Goal: Task Accomplishment & Management: Use online tool/utility

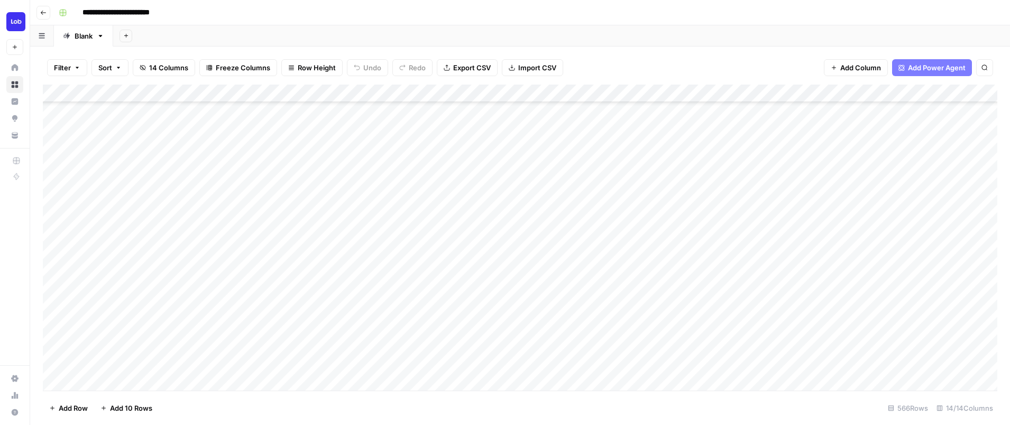
scroll to position [215, 0]
click at [292, 200] on div "Add Column" at bounding box center [520, 238] width 954 height 306
click at [565, 92] on div "Add Column" at bounding box center [520, 238] width 954 height 306
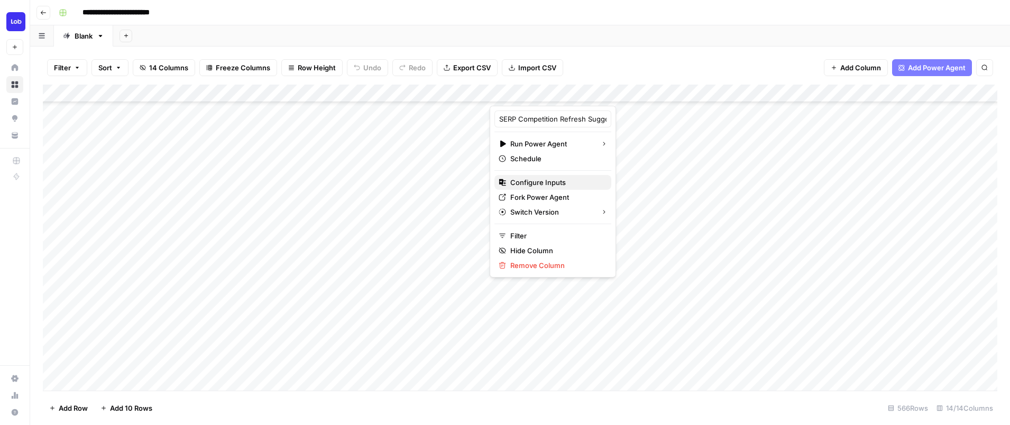
click at [536, 181] on span "Configure Inputs" at bounding box center [556, 182] width 93 height 11
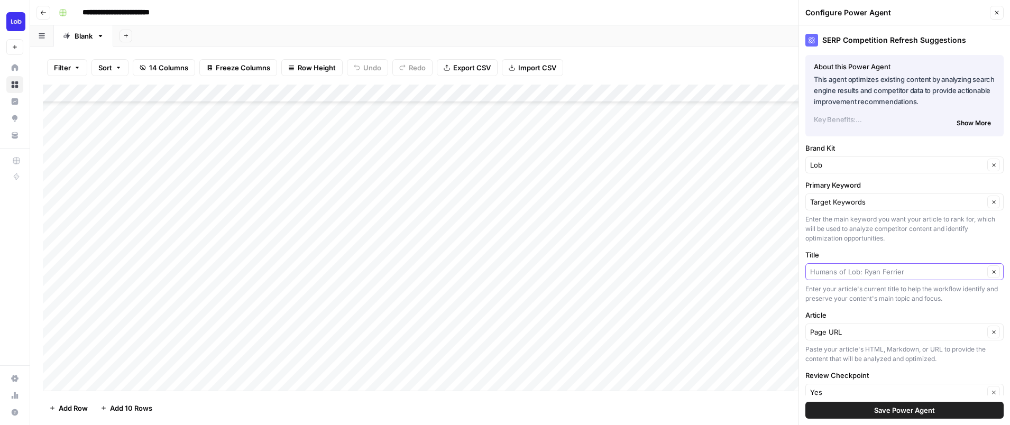
drag, startPoint x: 935, startPoint y: 275, endPoint x: 796, endPoint y: 265, distance: 138.9
click at [796, 265] on div "**********" at bounding box center [520, 212] width 980 height 425
type input "Humans of Lob: [PERSON_NAME]"
click at [995, 270] on icon "button" at bounding box center [993, 271] width 3 height 3
click at [905, 274] on input "Title" at bounding box center [898, 271] width 177 height 11
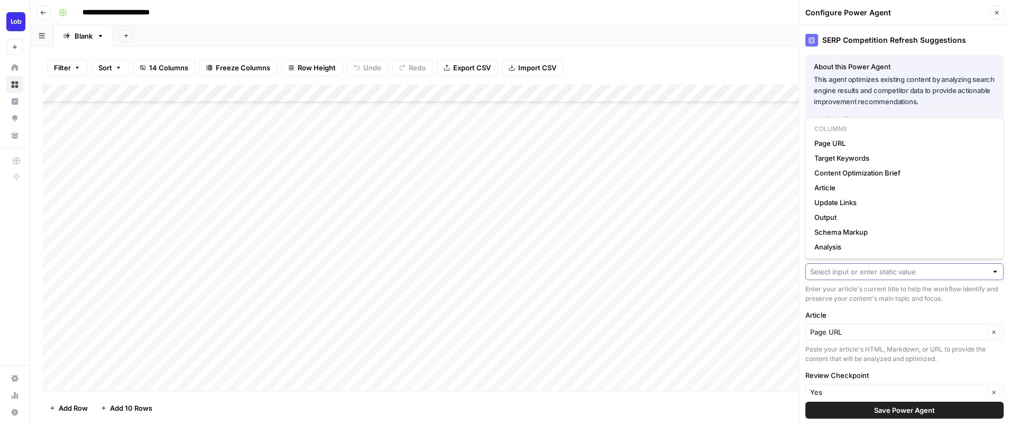
paste input "Direct mailing: Ultimate guide for direct mail pieces"
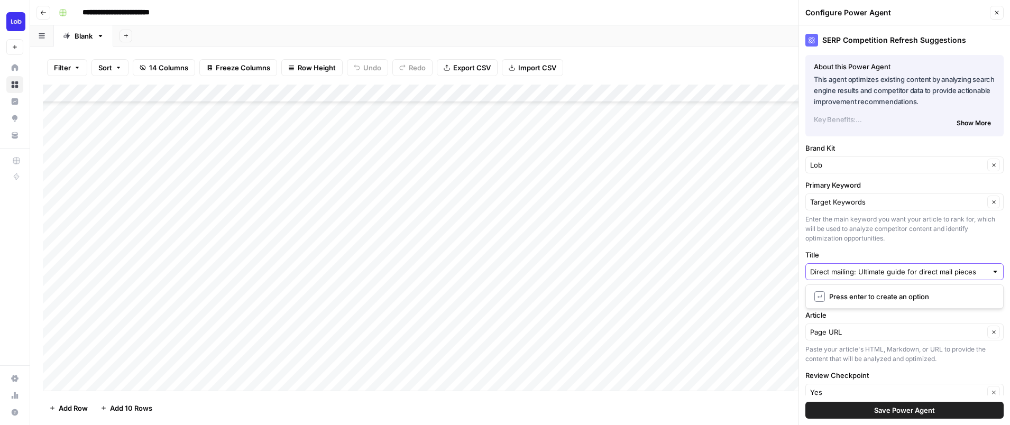
type input "Direct mailing: Ultimate guide for direct mail pieces"
click at [925, 415] on span "Save Power Agent" at bounding box center [904, 410] width 61 height 11
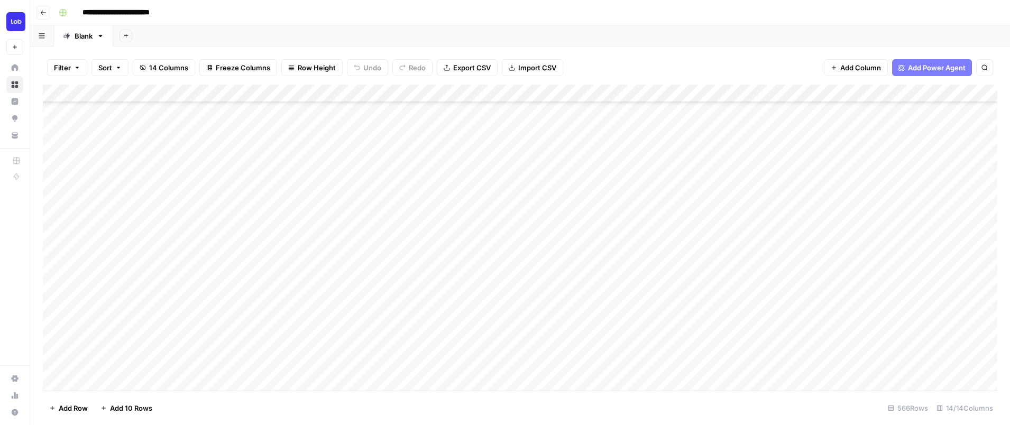
click at [536, 202] on div "Add Column" at bounding box center [520, 238] width 954 height 306
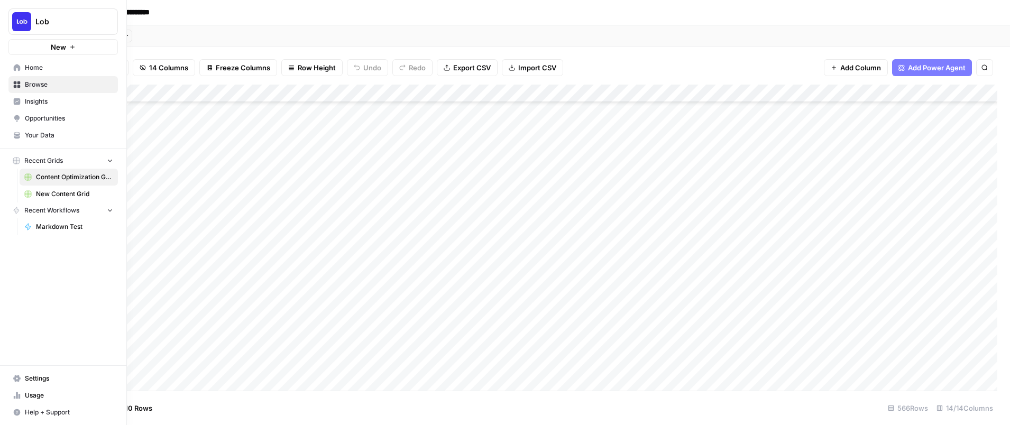
click at [68, 189] on span "New Content Grid" at bounding box center [74, 194] width 77 height 10
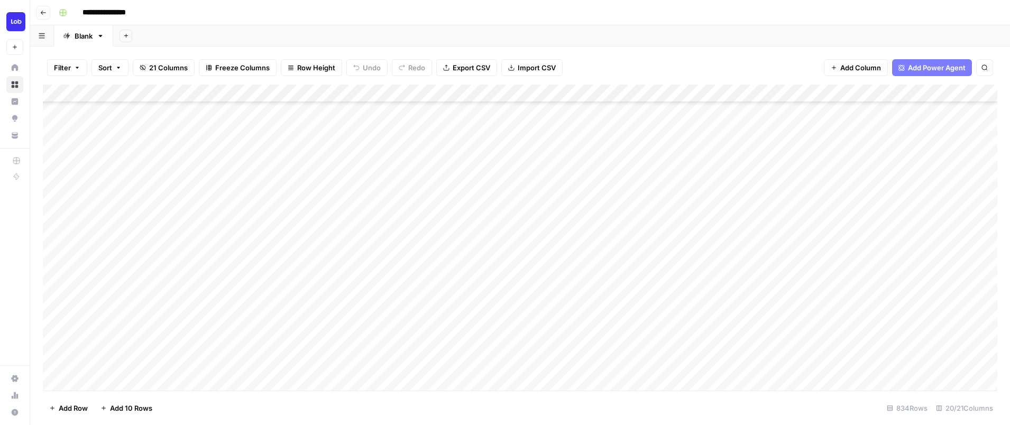
drag, startPoint x: 626, startPoint y: 328, endPoint x: 679, endPoint y: 467, distance: 149.0
click at [679, 425] on html "**********" at bounding box center [505, 212] width 1010 height 425
click at [358, 224] on div "Add Column" at bounding box center [520, 238] width 954 height 306
click at [371, 297] on div "Add Column" at bounding box center [520, 238] width 954 height 306
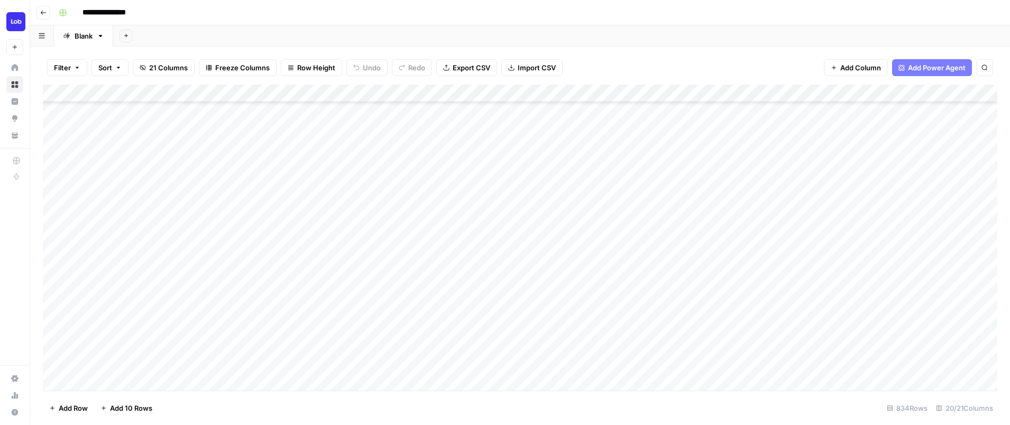
click at [371, 297] on div "Add Column" at bounding box center [520, 238] width 954 height 306
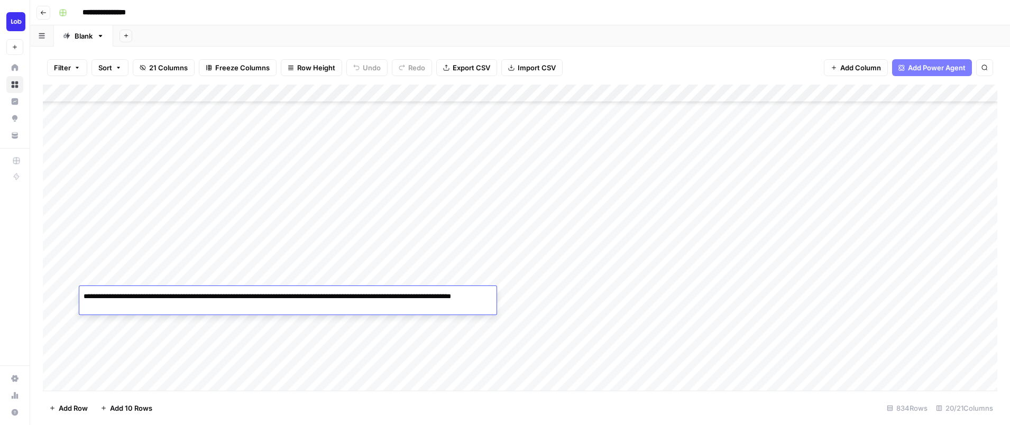
type textarea "**********"
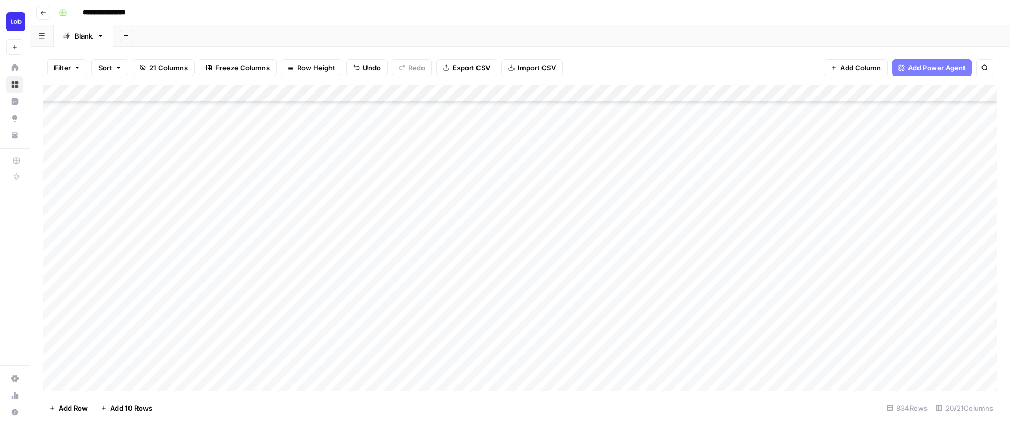
click at [368, 311] on div "Add Column" at bounding box center [520, 238] width 954 height 306
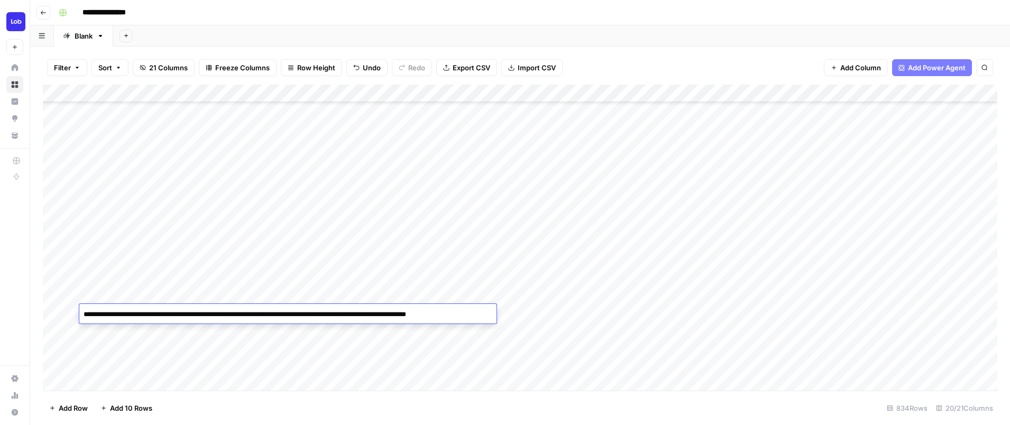
type textarea "**********"
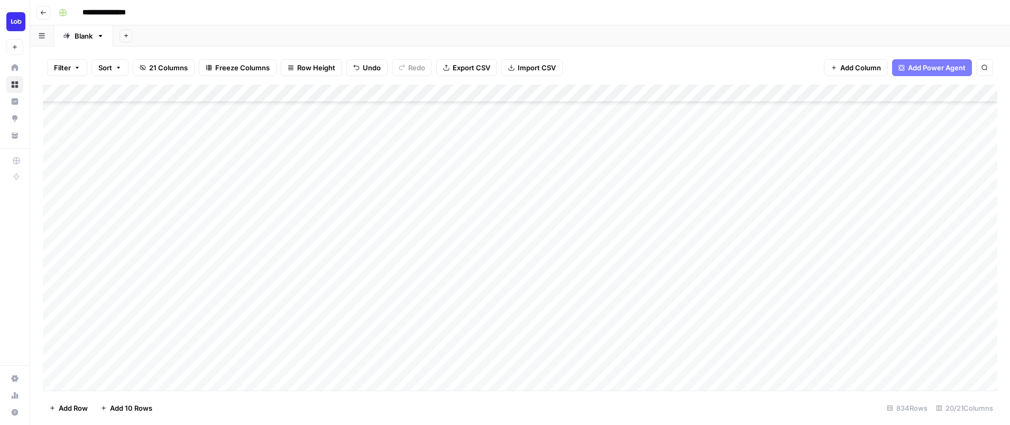
click at [469, 296] on div "Add Column" at bounding box center [520, 238] width 954 height 306
click at [334, 345] on div "Add Column" at bounding box center [520, 238] width 954 height 306
click at [301, 326] on div "Add Column" at bounding box center [520, 238] width 954 height 306
click at [350, 333] on div "Add Column" at bounding box center [520, 238] width 954 height 306
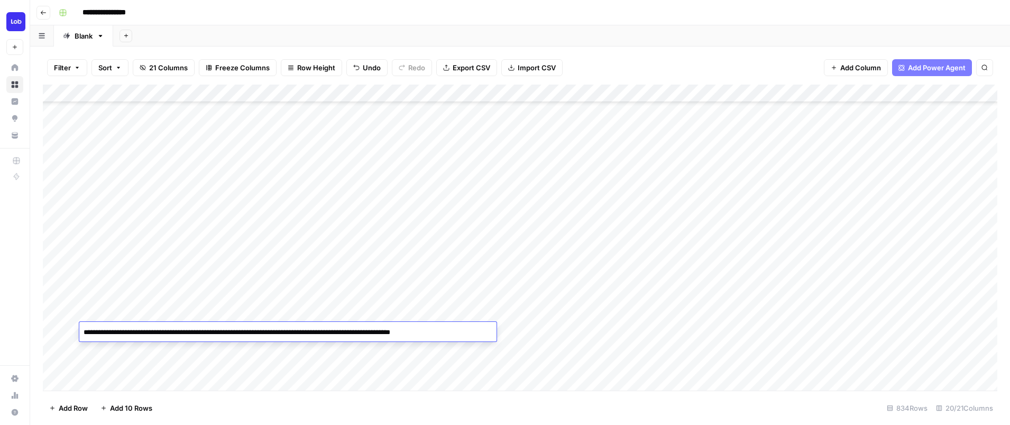
type textarea "**********"
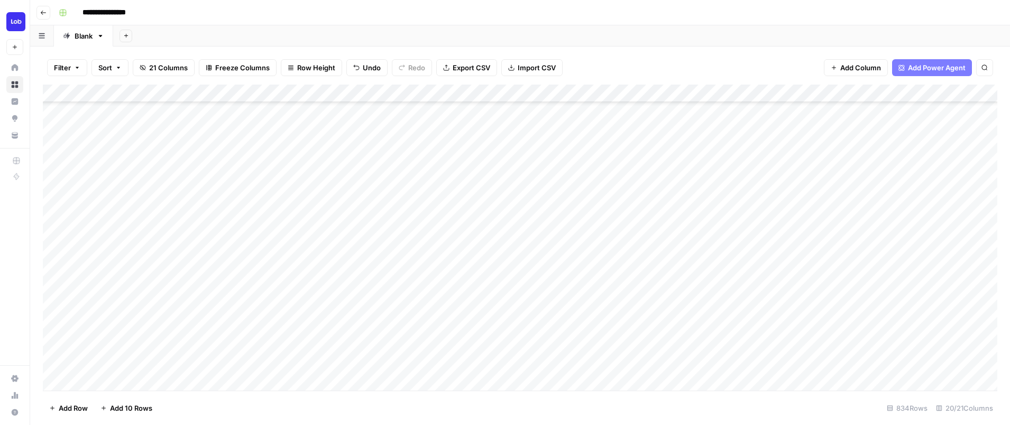
click at [348, 378] on div "Add Column" at bounding box center [520, 238] width 954 height 306
click at [380, 325] on div "Add Column" at bounding box center [520, 238] width 954 height 306
click at [216, 335] on div "Add Column" at bounding box center [520, 238] width 954 height 306
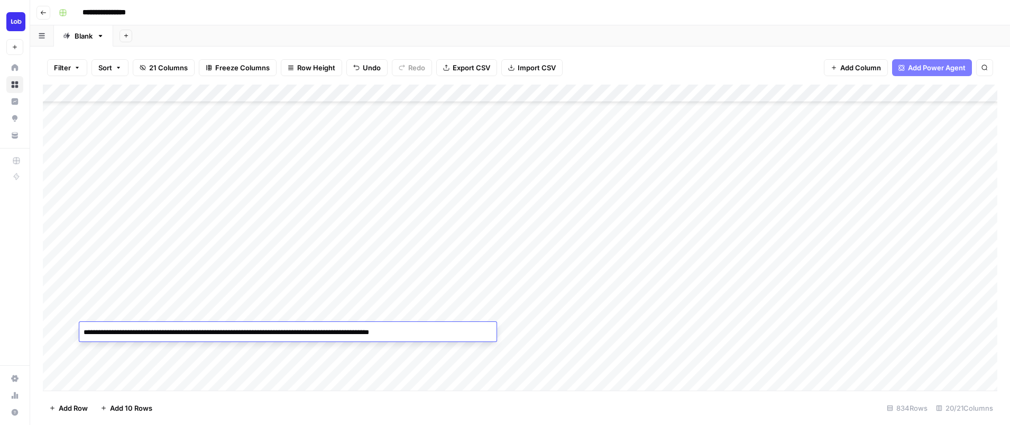
type textarea "**********"
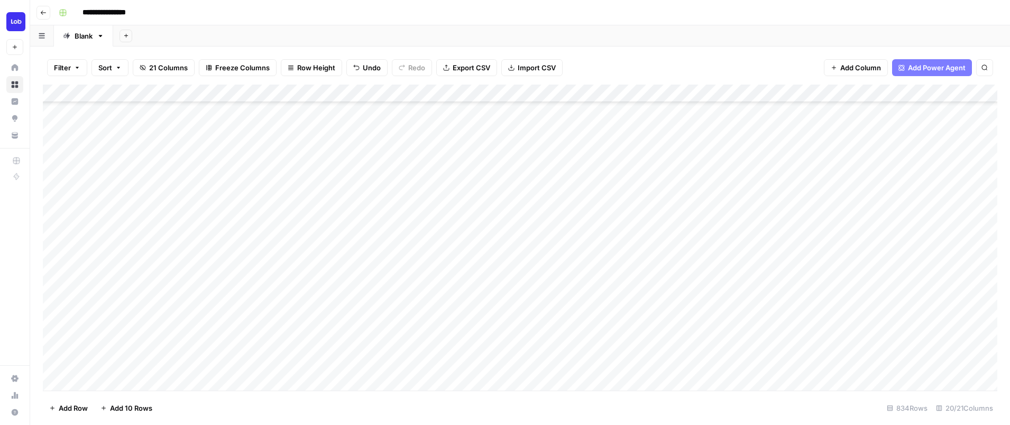
click at [210, 367] on div "Add Column" at bounding box center [520, 238] width 954 height 306
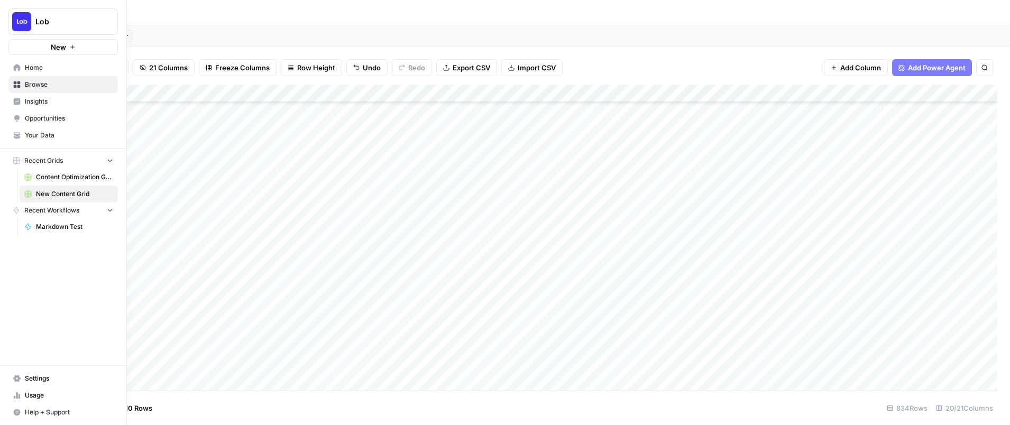
click at [49, 179] on span "Content Optimization Grid" at bounding box center [74, 177] width 77 height 10
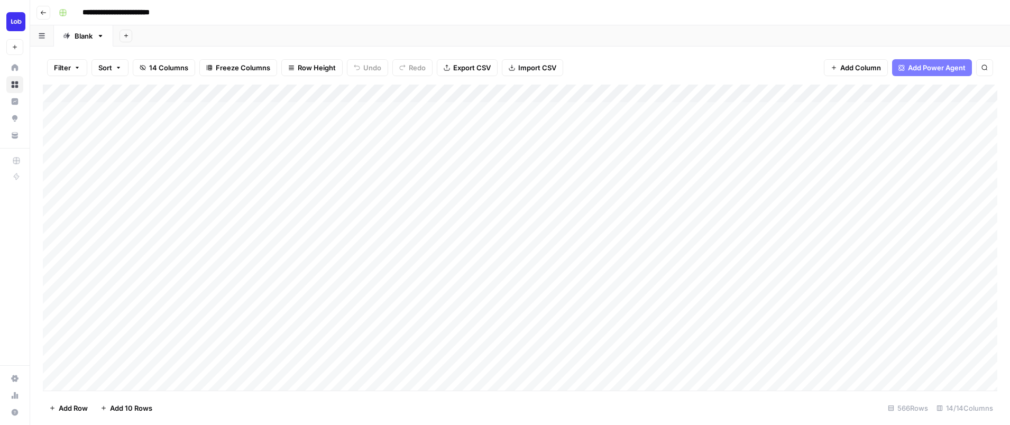
click at [440, 350] on div "Add Column" at bounding box center [520, 238] width 954 height 306
click at [530, 272] on div "Add Column" at bounding box center [520, 238] width 954 height 306
click at [574, 272] on div "Add Column" at bounding box center [520, 238] width 954 height 306
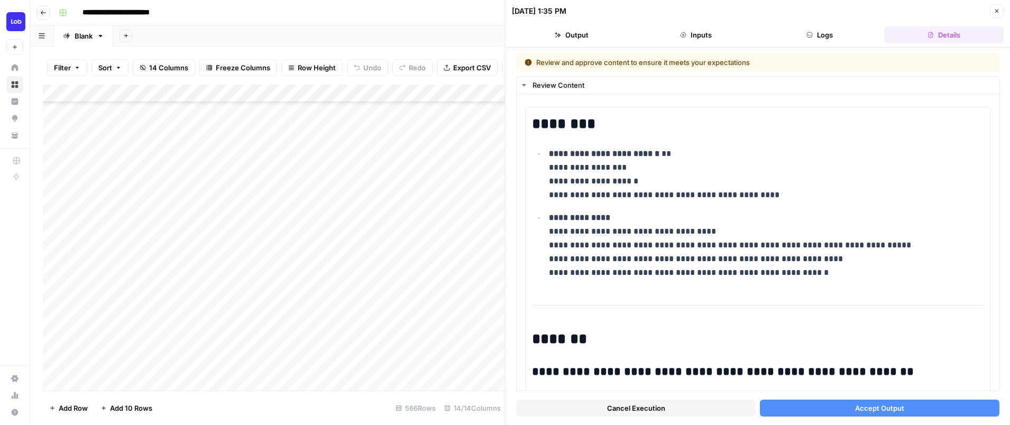
click at [855, 411] on span "Accept Output" at bounding box center [879, 408] width 49 height 11
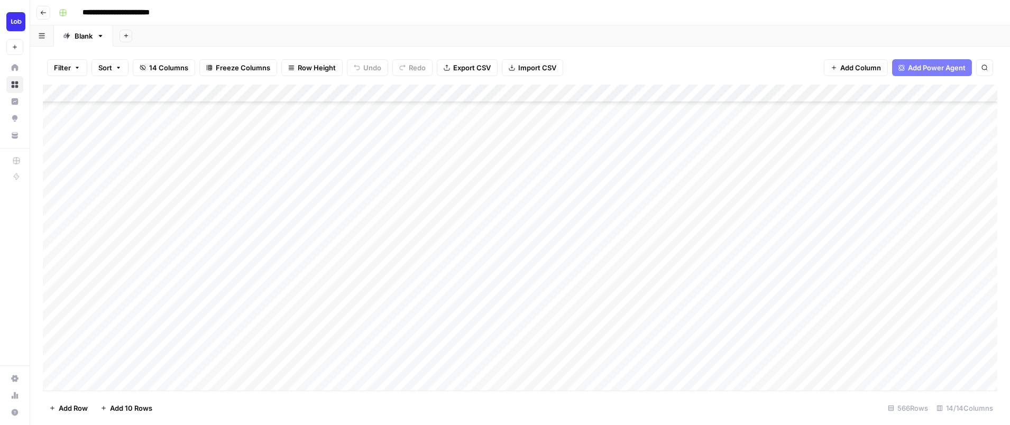
click at [725, 273] on div "Add Column" at bounding box center [520, 238] width 954 height 306
click at [291, 292] on div "Add Column" at bounding box center [520, 238] width 954 height 306
click at [563, 90] on div "Add Column" at bounding box center [520, 238] width 954 height 306
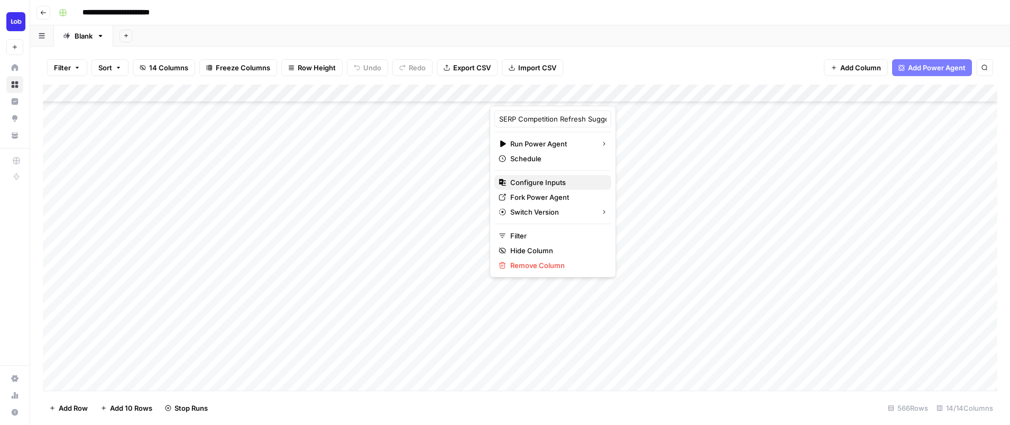
click at [545, 180] on span "Configure Inputs" at bounding box center [556, 182] width 93 height 11
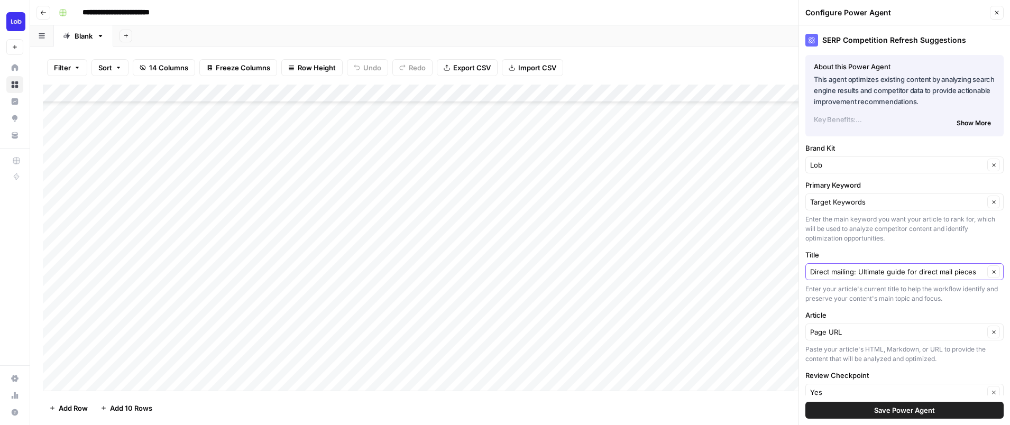
click at [996, 272] on icon "button" at bounding box center [994, 272] width 6 height 6
click at [917, 270] on input "Title" at bounding box center [898, 271] width 177 height 11
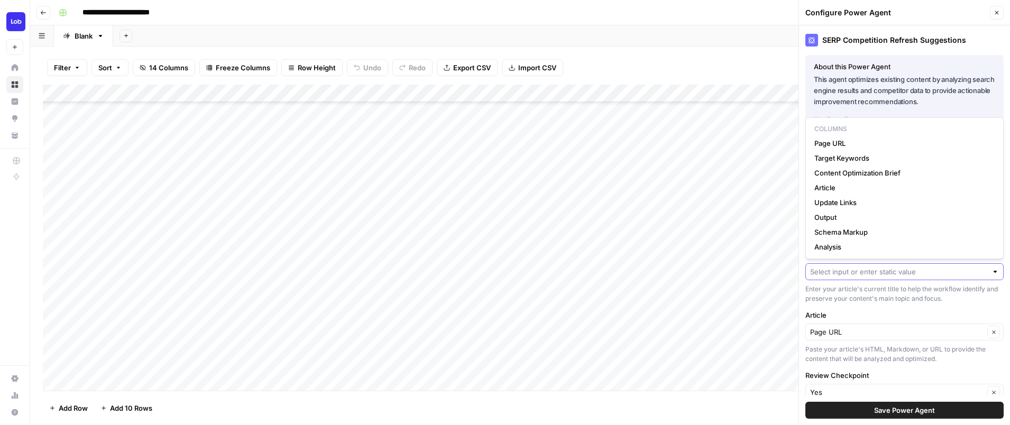
paste input "What is Certified Mail?"
type input "What is Certified Mail?"
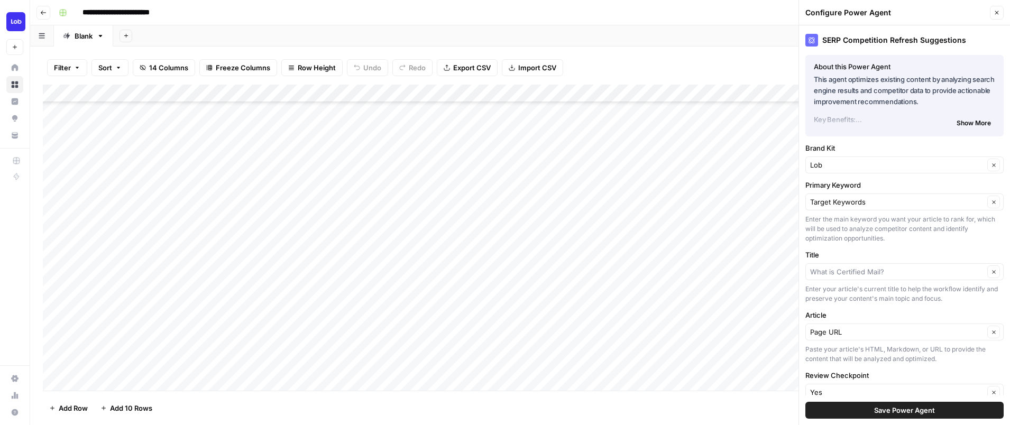
type input "What is Certified Mail?"
click at [896, 418] on button "Save Power Agent" at bounding box center [904, 410] width 198 height 17
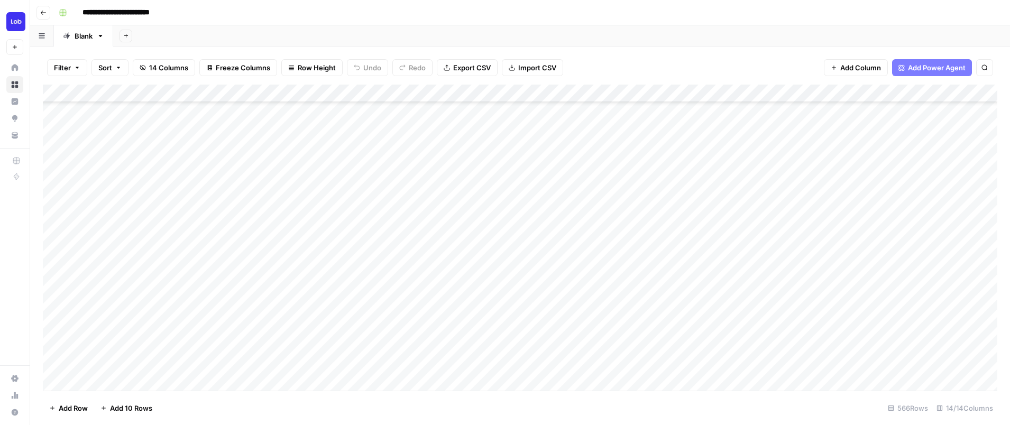
click at [564, 92] on div "Add Column" at bounding box center [520, 238] width 954 height 306
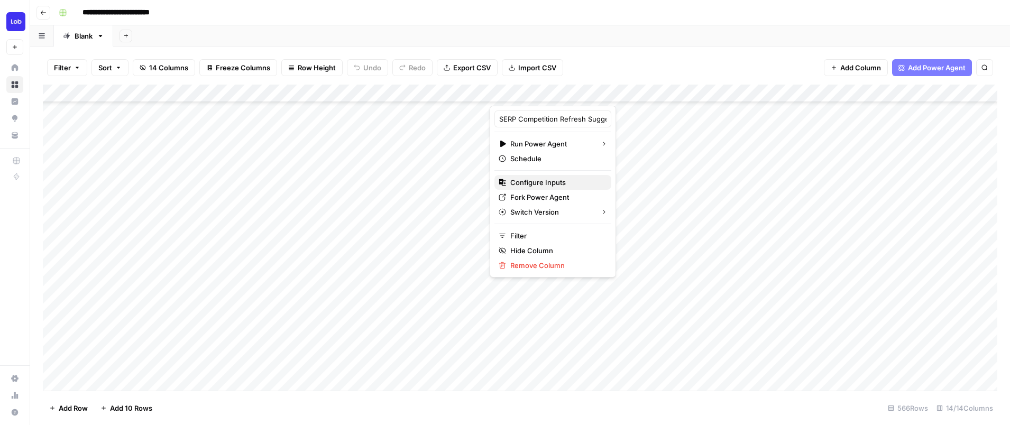
click at [553, 184] on span "Configure Inputs" at bounding box center [556, 182] width 93 height 11
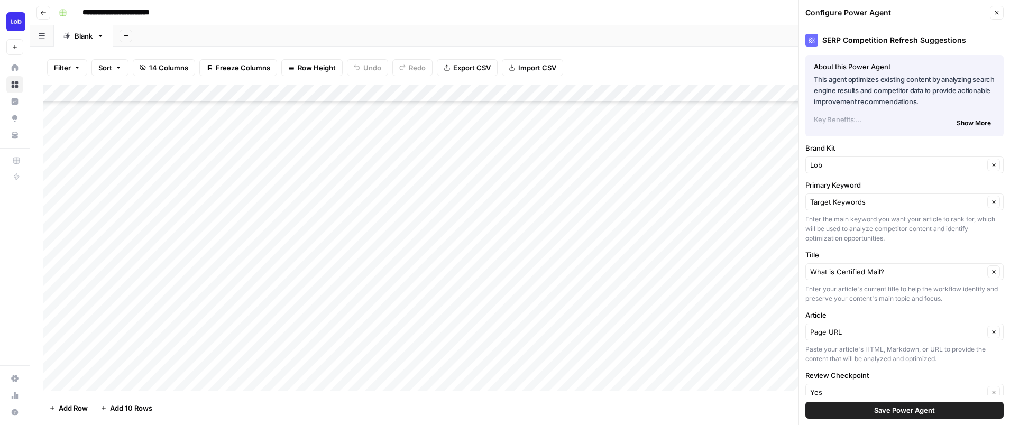
click at [844, 410] on button "Save Power Agent" at bounding box center [904, 410] width 198 height 17
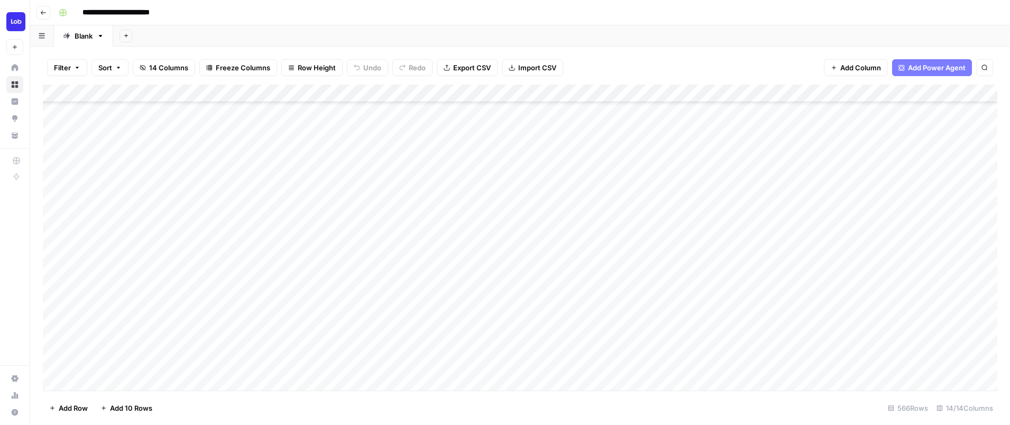
click at [538, 291] on div "Add Column" at bounding box center [520, 238] width 954 height 306
click at [426, 303] on div "Add Column" at bounding box center [520, 238] width 954 height 306
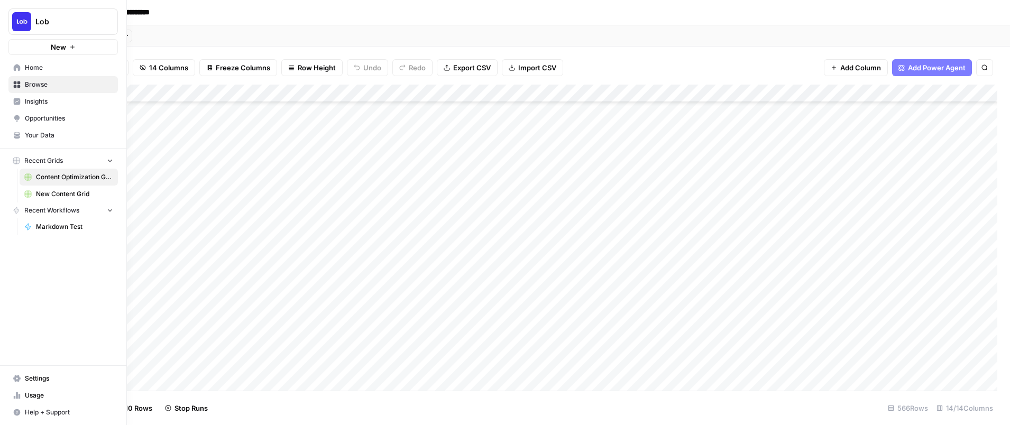
click at [62, 192] on span "New Content Grid" at bounding box center [74, 194] width 77 height 10
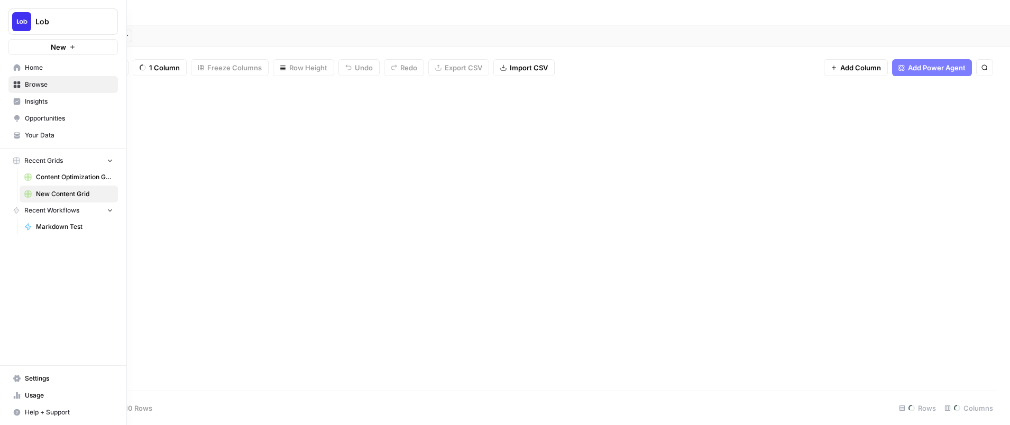
type input "**********"
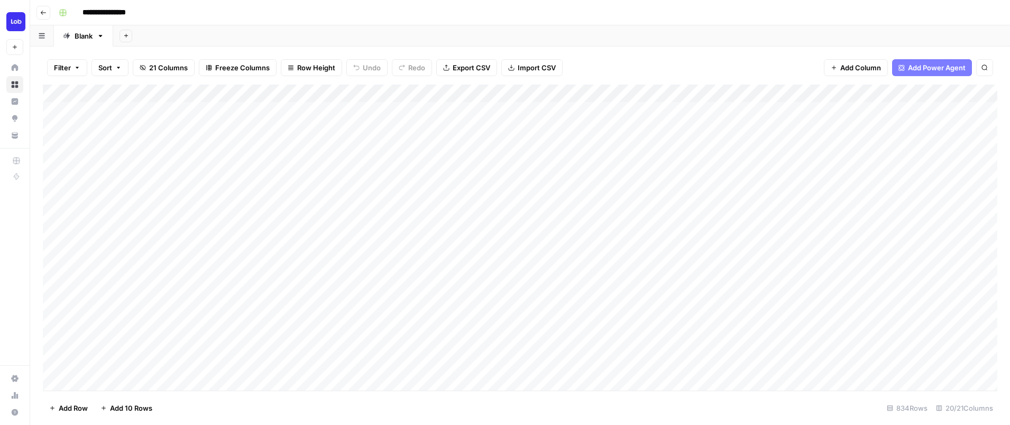
click at [448, 365] on div "Add Column" at bounding box center [520, 238] width 954 height 306
click at [544, 291] on div "Add Column" at bounding box center [520, 238] width 954 height 306
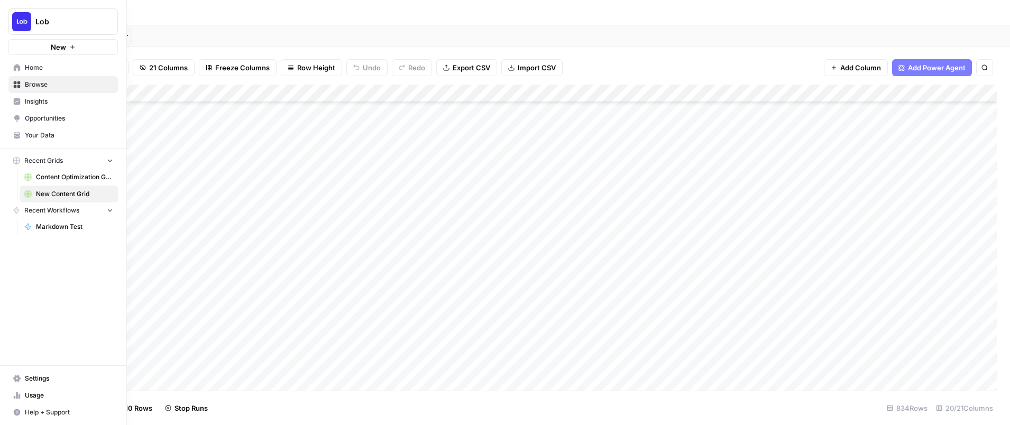
click at [56, 178] on span "Content Optimization Grid" at bounding box center [74, 177] width 77 height 10
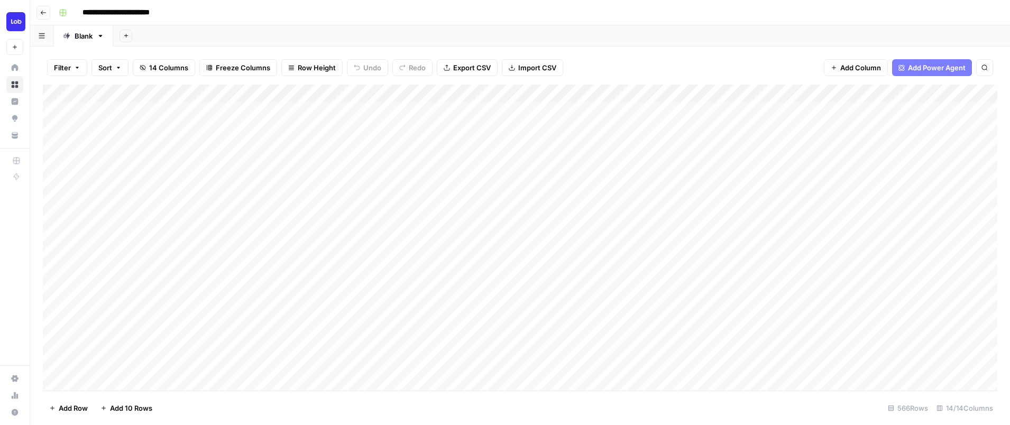
click at [512, 306] on div "Add Column" at bounding box center [520, 238] width 954 height 306
click at [917, 218] on div "Add Column" at bounding box center [520, 238] width 954 height 306
click at [564, 235] on div "Add Column" at bounding box center [520, 238] width 954 height 306
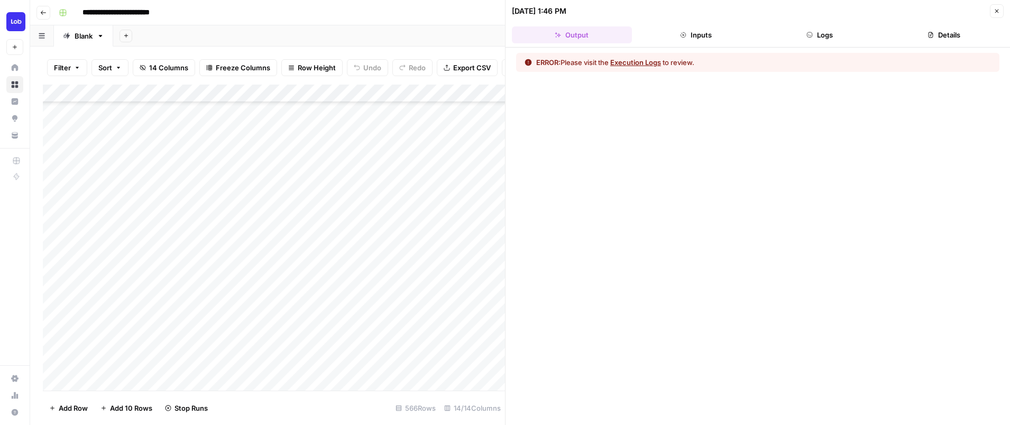
click at [653, 61] on button "Execution Logs" at bounding box center [635, 62] width 51 height 11
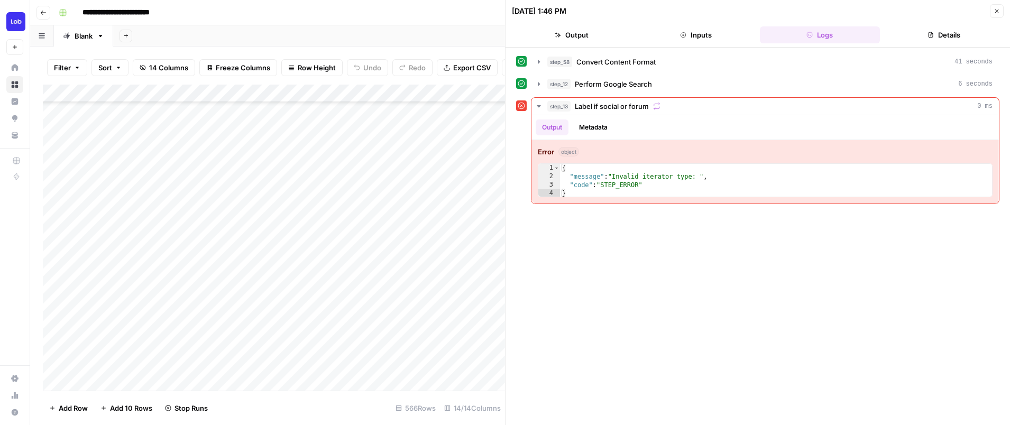
click at [994, 10] on icon "button" at bounding box center [996, 11] width 6 height 6
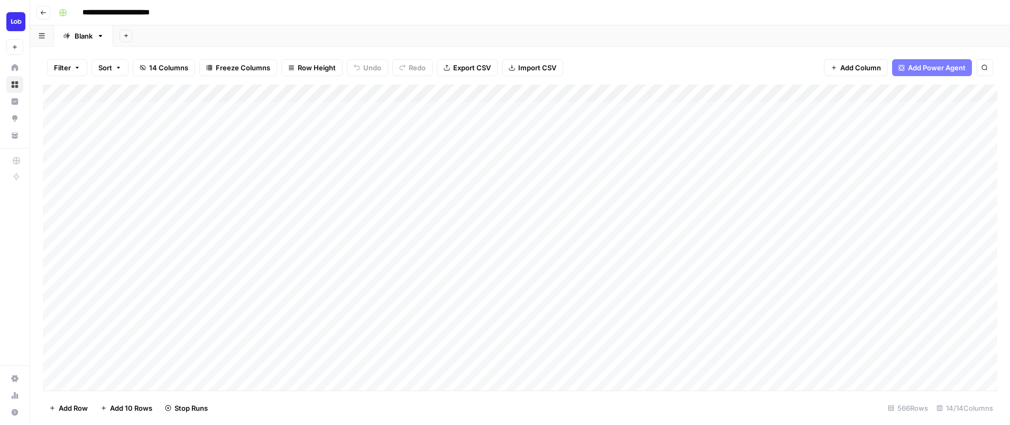
click at [426, 353] on div "Add Column" at bounding box center [520, 238] width 954 height 306
click at [634, 92] on div "Add Column" at bounding box center [520, 238] width 954 height 306
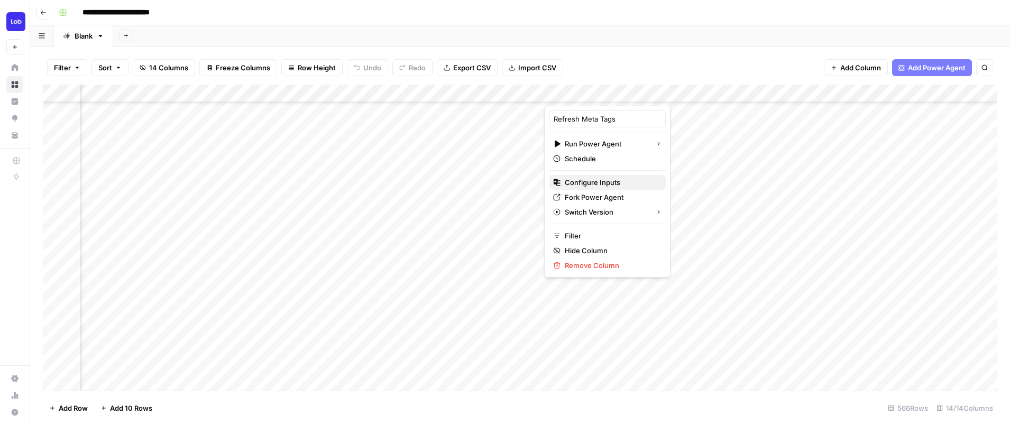
click at [611, 186] on span "Configure Inputs" at bounding box center [611, 182] width 93 height 11
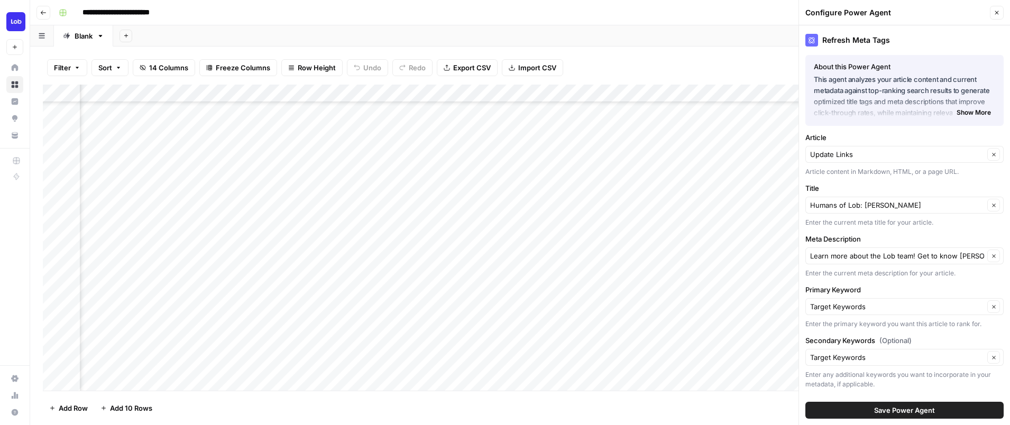
type input "Lob"
click at [993, 209] on icon "button" at bounding box center [994, 209] width 6 height 6
click at [901, 205] on input "Title" at bounding box center [898, 209] width 177 height 11
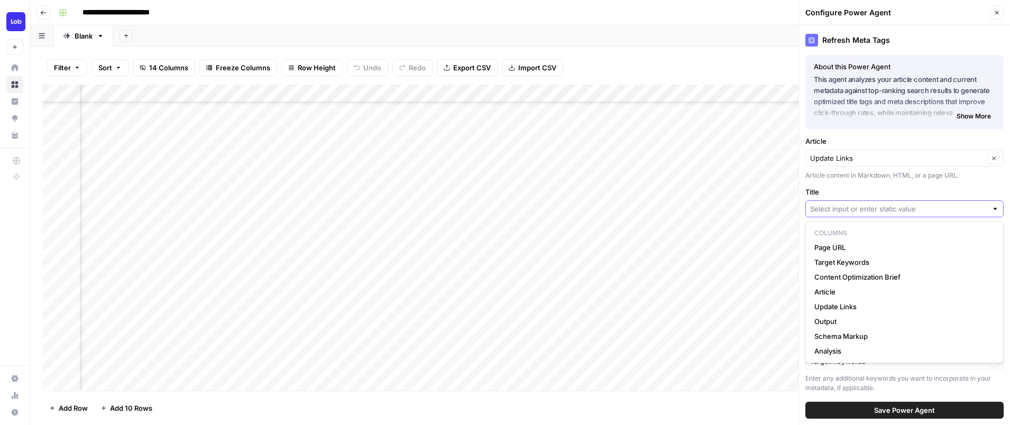
paste input "Direct mailing: Ultimate guide for direct mail pieces - Lob"
type input "Direct mailing: Ultimate guide for direct mail pieces - Lob"
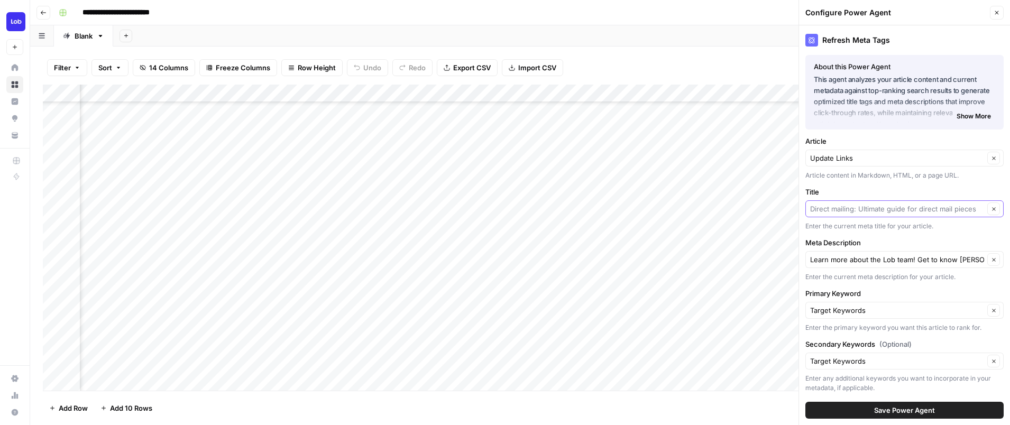
scroll to position [0, 0]
type input "Direct mailing: Ultimate guide for direct mail pieces"
click at [991, 262] on icon "button" at bounding box center [994, 260] width 6 height 6
click at [910, 265] on div at bounding box center [904, 259] width 198 height 17
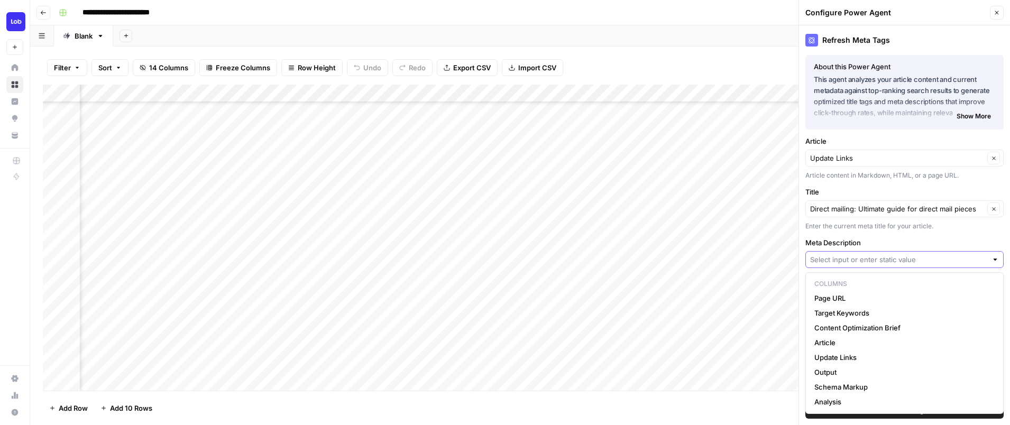
paste input "Master direct mail marketing with Lob&#x27;s in-depth guide to direct mail piec…"
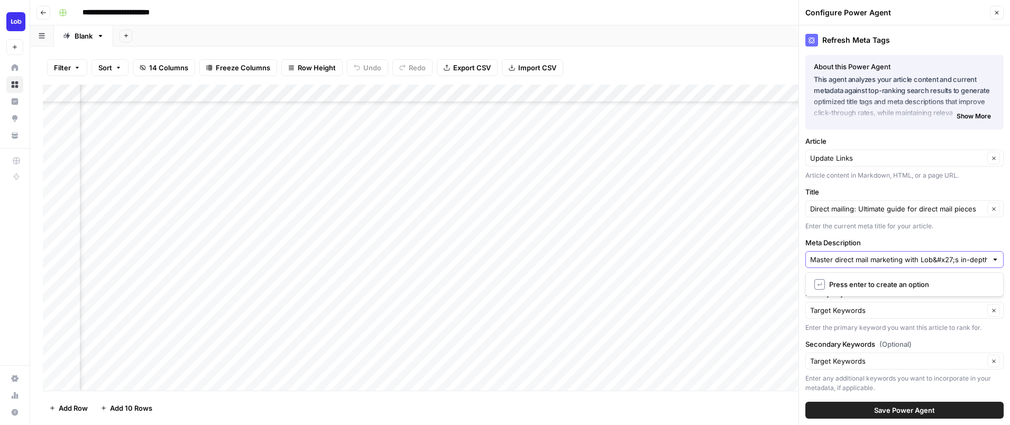
drag, startPoint x: 955, startPoint y: 259, endPoint x: 741, endPoint y: 247, distance: 214.4
click at [741, 247] on div "**********" at bounding box center [520, 212] width 980 height 425
click at [934, 258] on input "Master direct mail marketing with Lob&#x27;s in-depth guide to direct mail piec…" at bounding box center [898, 259] width 177 height 11
click at [952, 258] on input "Master direct mail marketing with Lob&#x27;s in-depth guide to direct mail piec…" at bounding box center [898, 259] width 177 height 11
type input "Master direct mail marketing with Lob's in-depth guide to direct mail pieces. E…"
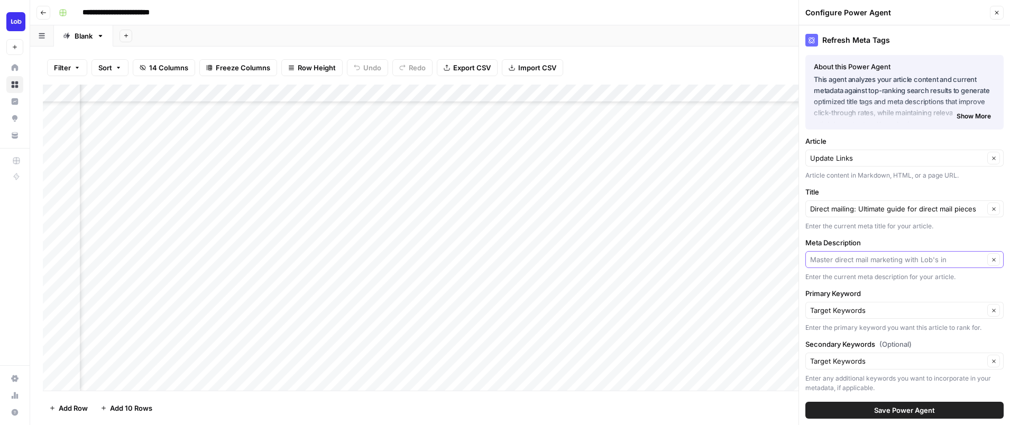
click at [953, 261] on input "Meta Description" at bounding box center [897, 259] width 174 height 11
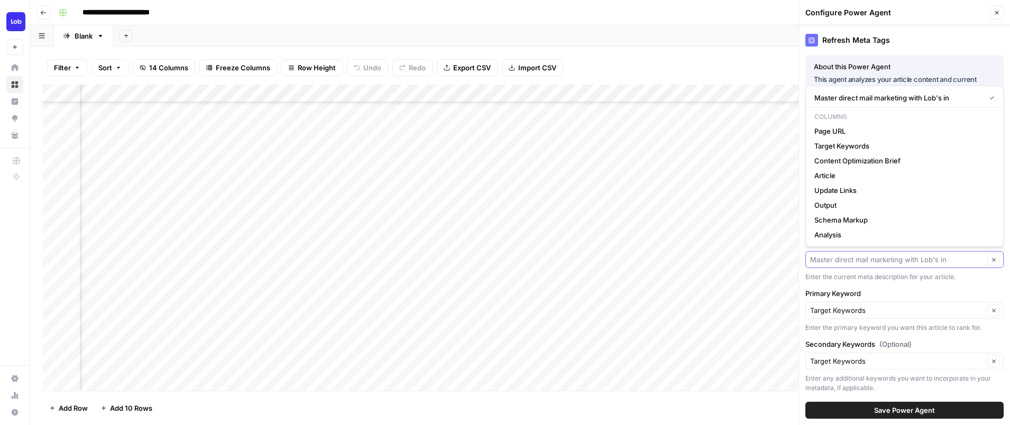
click at [952, 261] on input "Meta Description" at bounding box center [897, 259] width 174 height 11
drag, startPoint x: 943, startPoint y: 261, endPoint x: 924, endPoint y: 261, distance: 19.6
click at [936, 261] on input "Meta Description" at bounding box center [897, 259] width 174 height 11
click at [907, 260] on input "Meta Description" at bounding box center [897, 259] width 174 height 11
type input "Master direct mail marketing with Lob's in"
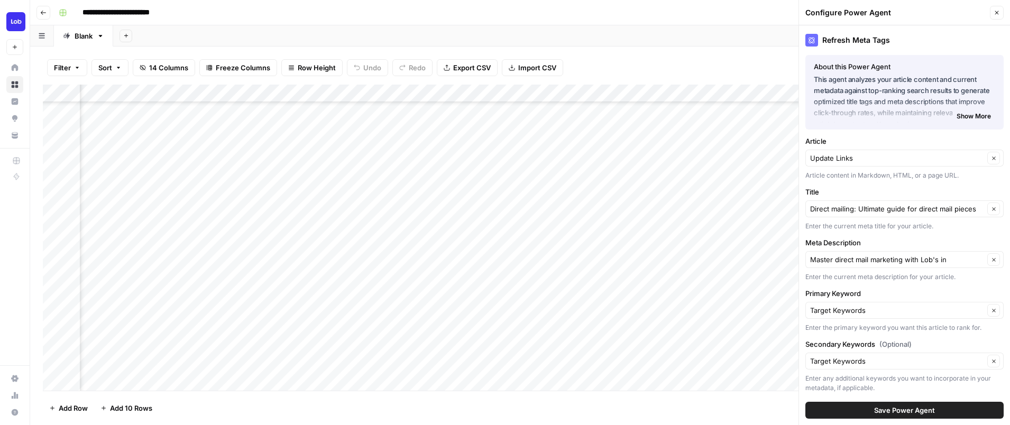
click at [895, 412] on span "Save Power Agent" at bounding box center [904, 410] width 61 height 11
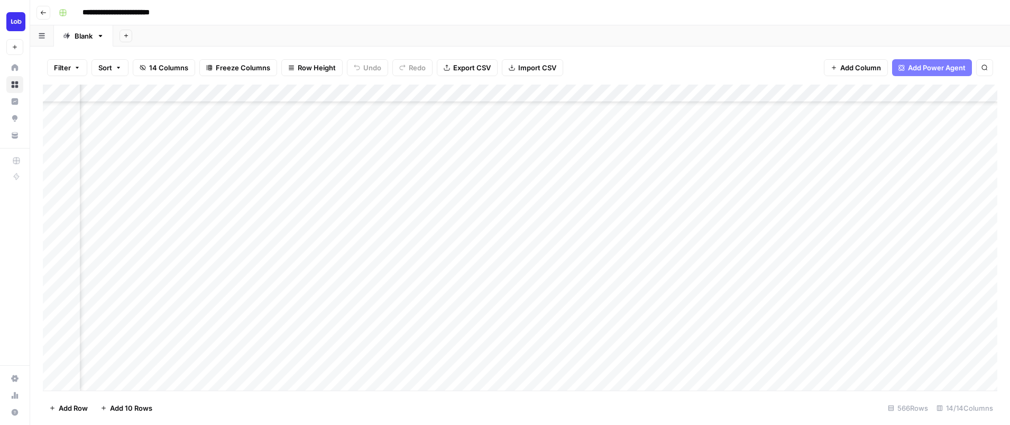
click at [599, 183] on div "Add Column" at bounding box center [520, 238] width 954 height 306
click at [636, 351] on div "Add Column" at bounding box center [520, 238] width 954 height 306
click at [444, 93] on div "Add Column" at bounding box center [520, 238] width 954 height 306
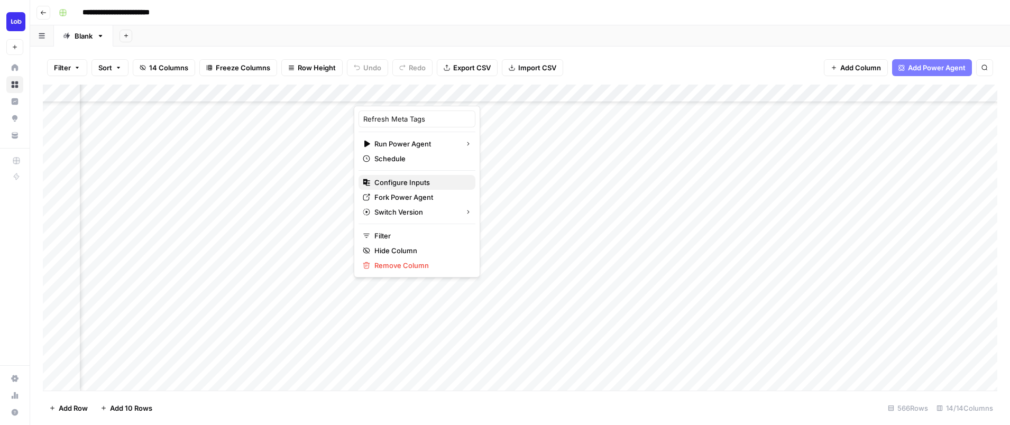
click at [417, 180] on span "Configure Inputs" at bounding box center [420, 182] width 93 height 11
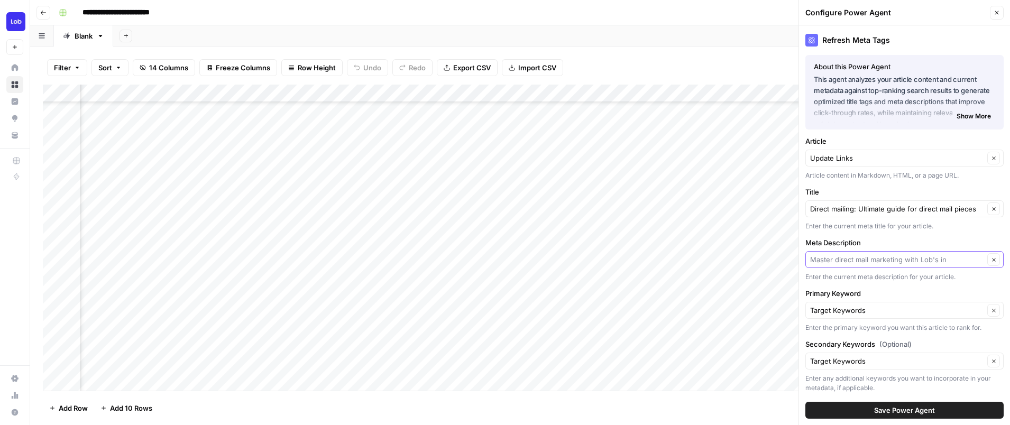
drag, startPoint x: 942, startPoint y: 264, endPoint x: 977, endPoint y: 264, distance: 35.4
click at [980, 264] on input "Meta Description" at bounding box center [897, 259] width 174 height 11
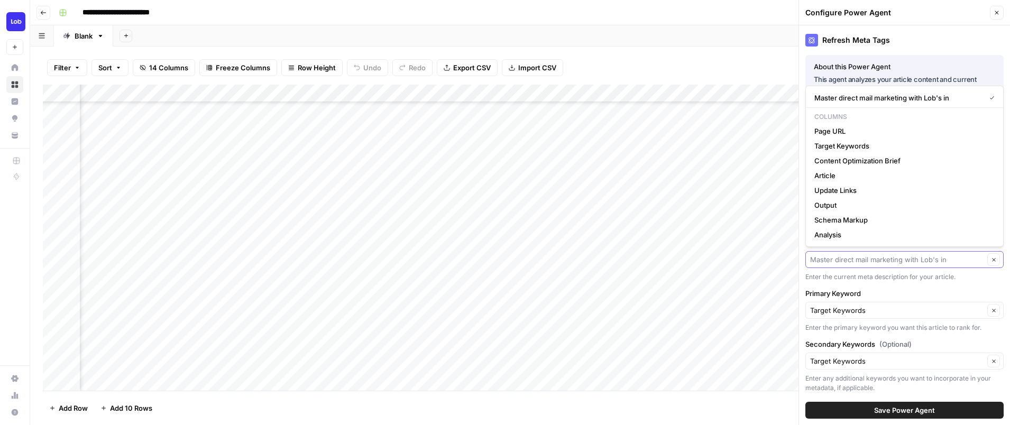
click at [977, 264] on input "Meta Description" at bounding box center [897, 259] width 174 height 11
click at [971, 264] on input "Meta Description" at bounding box center [897, 259] width 174 height 11
click at [903, 262] on input "Meta Description" at bounding box center [897, 259] width 174 height 11
click at [991, 259] on icon "button" at bounding box center [994, 260] width 6 height 6
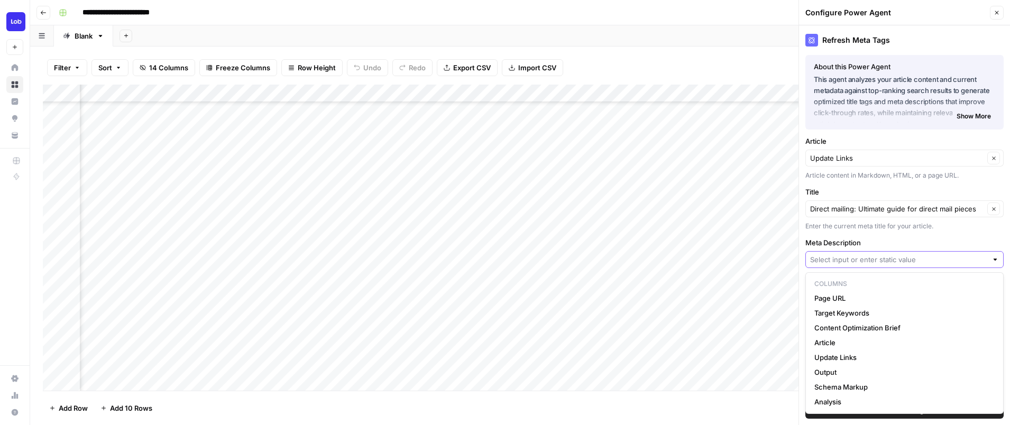
click at [924, 265] on div at bounding box center [904, 259] width 198 height 17
paste input "Master direct mail marketing with Lob&#x27;s in-depth guide to direct mail piec…"
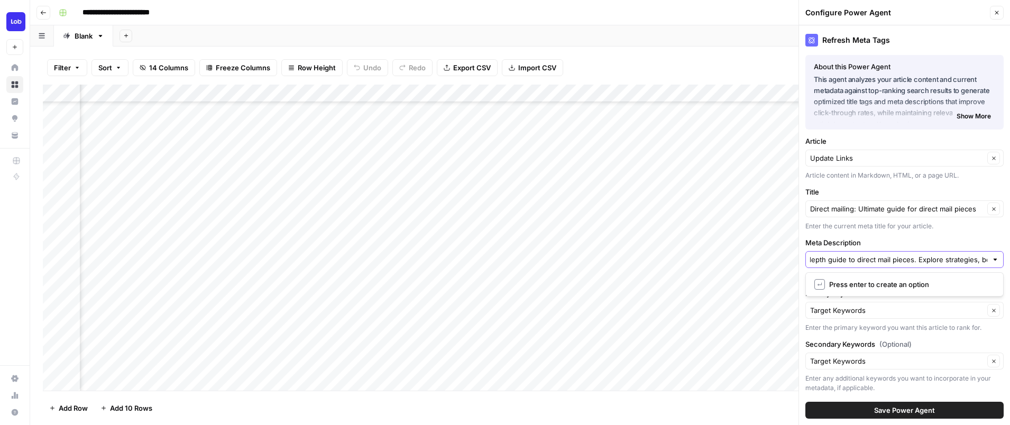
scroll to position [0, 0]
drag, startPoint x: 935, startPoint y: 260, endPoint x: 775, endPoint y: 253, distance: 160.3
click at [747, 259] on div "**********" at bounding box center [520, 212] width 980 height 425
click at [956, 256] on input "Master direct mail marketing with Lob&#x27;s in-depth guide to direct mail piec…" at bounding box center [898, 259] width 177 height 11
click at [953, 261] on input "Master direct mail marketing with Lob&#x27;s in-depth guide to direct mail piec…" at bounding box center [898, 259] width 177 height 11
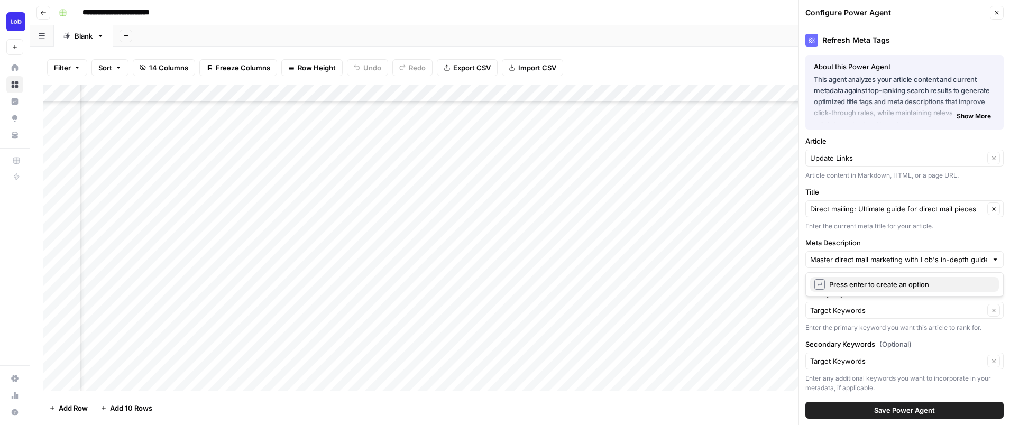
click at [921, 286] on span "Press enter to create an option" at bounding box center [909, 284] width 161 height 11
type input "Master direct mail marketing with Lob's in"
drag, startPoint x: 937, startPoint y: 260, endPoint x: 973, endPoint y: 257, distance: 36.0
click at [973, 257] on input "Meta Description" at bounding box center [897, 259] width 174 height 11
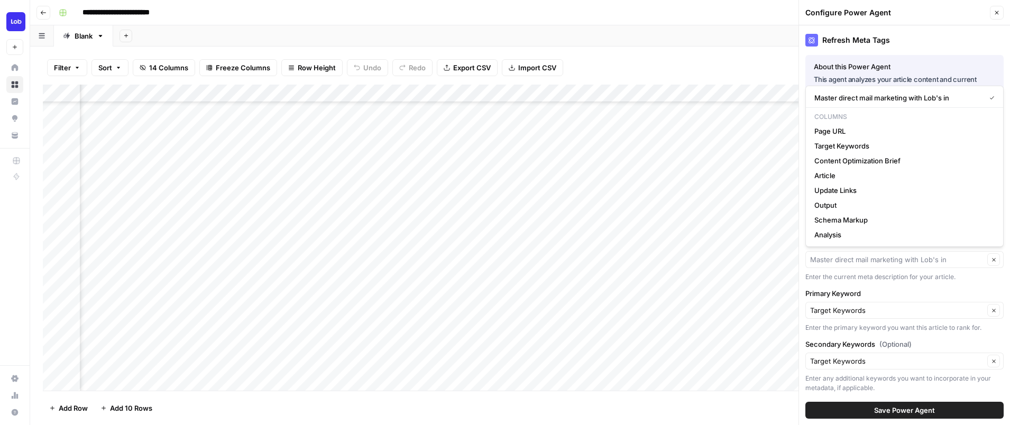
type input "Master direct mail marketing with Lob's in"
click at [927, 414] on span "Save Power Agent" at bounding box center [904, 410] width 61 height 11
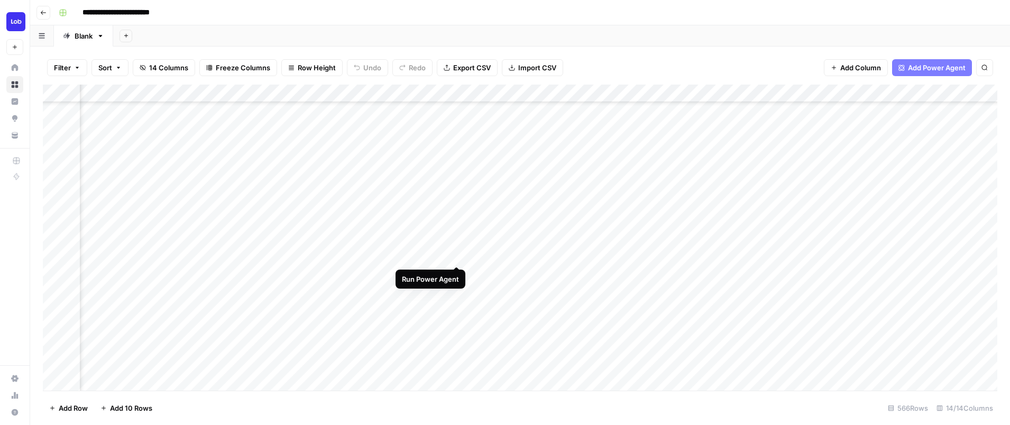
click at [455, 254] on div "Add Column" at bounding box center [520, 238] width 954 height 306
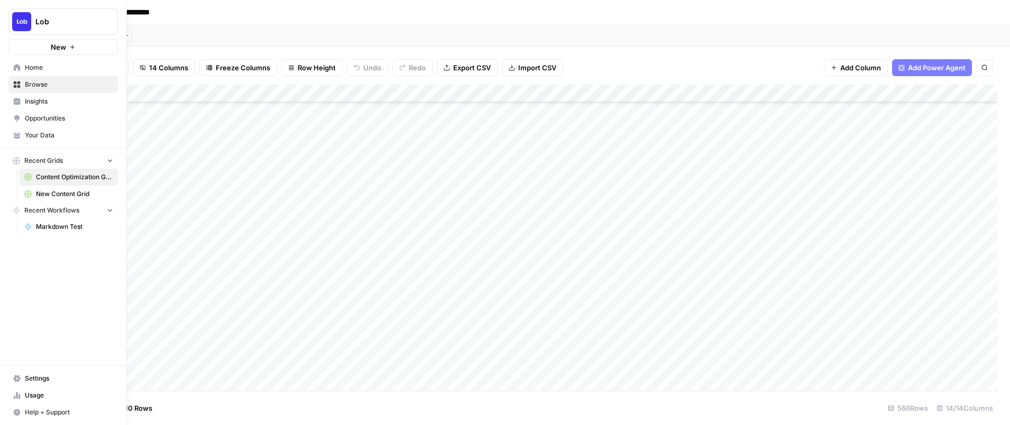
click at [75, 192] on span "New Content Grid" at bounding box center [74, 194] width 77 height 10
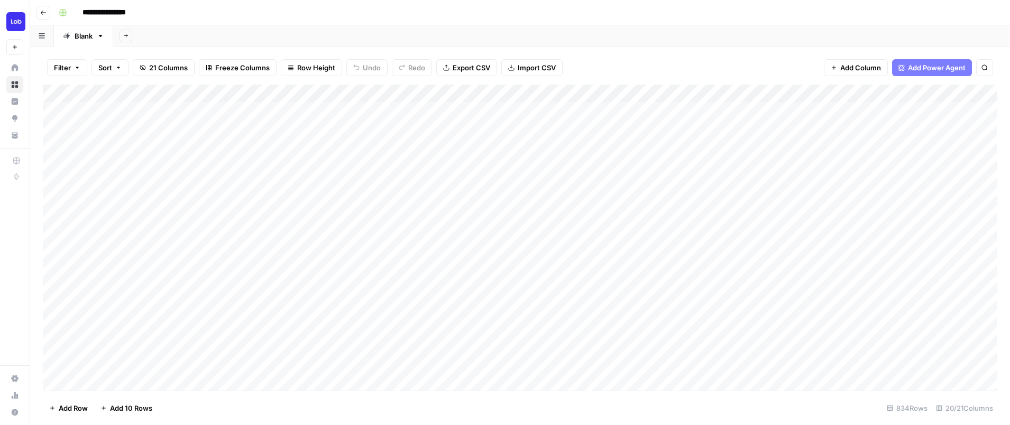
click at [376, 371] on div "Add Column" at bounding box center [520, 238] width 954 height 306
click at [541, 290] on div "Add Column" at bounding box center [520, 238] width 954 height 306
click at [733, 270] on div "Add Column" at bounding box center [520, 238] width 954 height 306
click at [542, 308] on div "Add Column" at bounding box center [520, 238] width 954 height 306
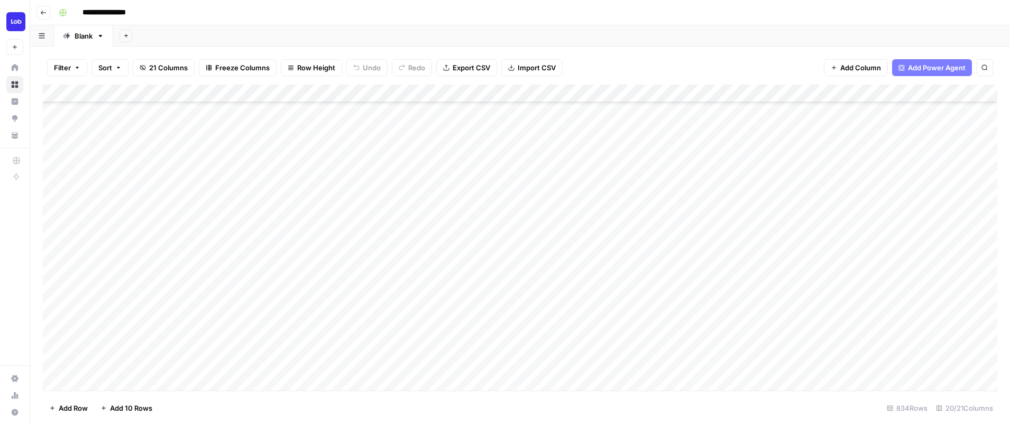
click at [923, 273] on div "Add Column" at bounding box center [520, 238] width 954 height 306
click at [733, 291] on div "Add Column" at bounding box center [520, 238] width 954 height 306
click at [962, 272] on div "Add Column" at bounding box center [520, 238] width 954 height 306
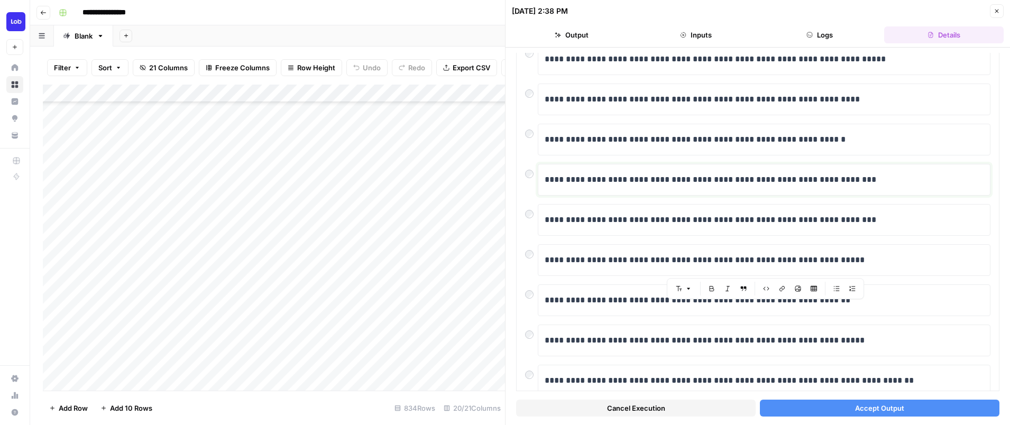
scroll to position [166, 0]
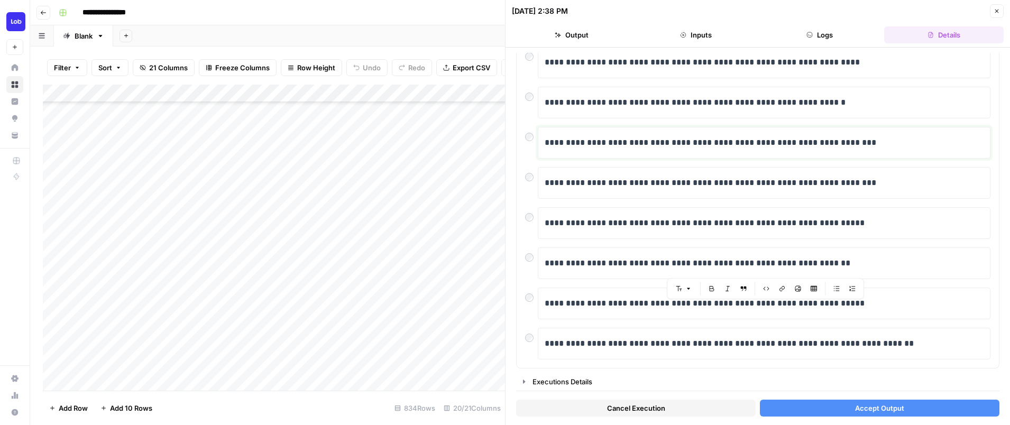
drag, startPoint x: 667, startPoint y: 309, endPoint x: 742, endPoint y: 443, distance: 153.9
click at [742, 425] on html "**********" at bounding box center [505, 212] width 1010 height 425
click at [845, 417] on div "Cancel Execution Accept Output" at bounding box center [757, 405] width 483 height 29
click at [850, 413] on button "Accept Output" at bounding box center [880, 408] width 240 height 17
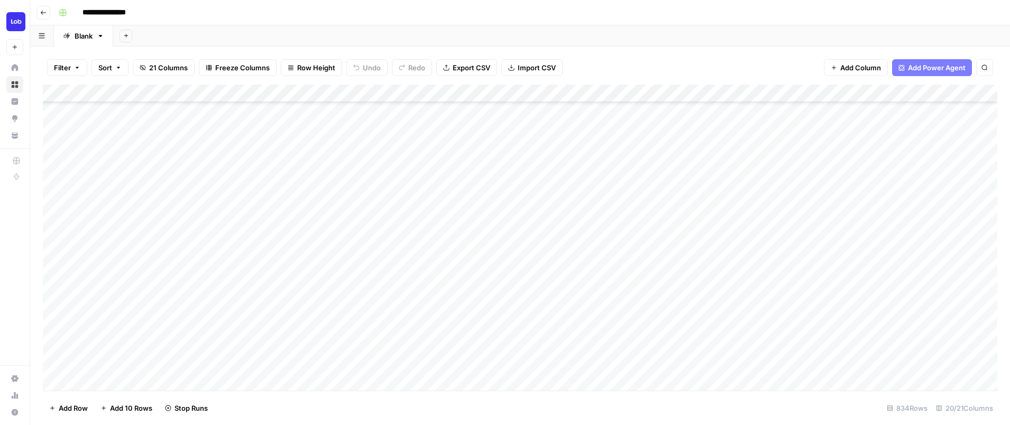
click at [736, 309] on div "Add Column" at bounding box center [520, 238] width 954 height 306
click at [924, 291] on div "Add Column" at bounding box center [520, 238] width 954 height 306
click at [900, 256] on div "Add Column" at bounding box center [520, 238] width 954 height 306
click at [852, 273] on div "Add Column" at bounding box center [520, 238] width 954 height 306
